Goal: Register for event/course

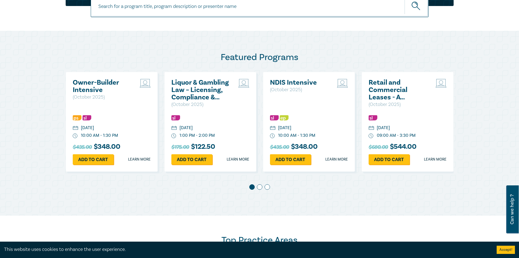
scroll to position [300, 0]
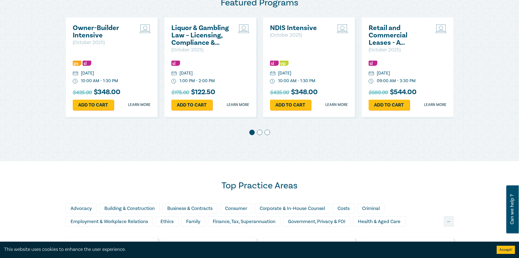
click at [258, 133] on span at bounding box center [259, 132] width 5 height 5
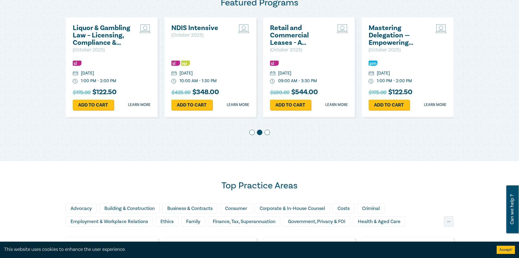
click at [267, 132] on span at bounding box center [267, 132] width 5 height 5
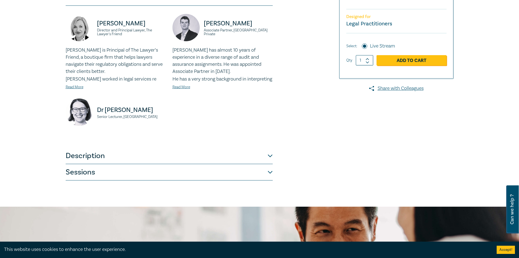
scroll to position [55, 0]
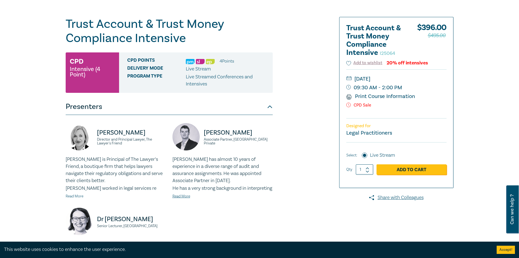
click at [67, 195] on link "Read More" at bounding box center [75, 196] width 18 height 5
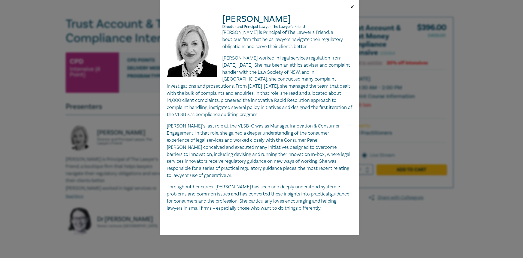
click at [353, 7] on button "Close" at bounding box center [352, 6] width 5 height 5
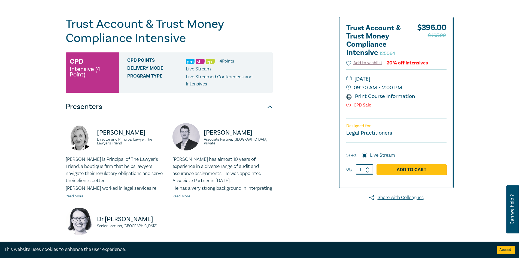
scroll to position [27, 0]
